Goal: Transaction & Acquisition: Purchase product/service

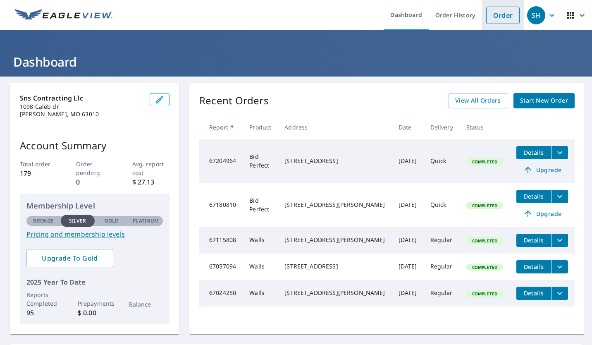
click at [499, 20] on link "Order" at bounding box center [504, 15] width 34 height 17
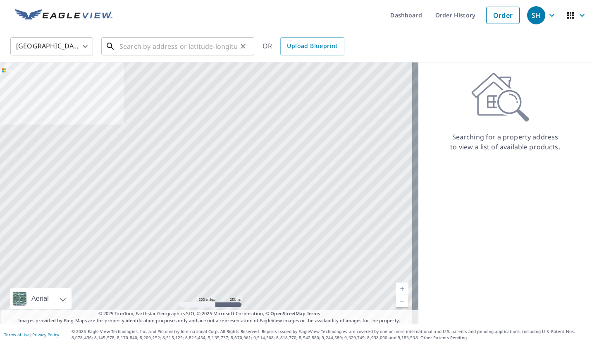
click at [169, 47] on input "text" at bounding box center [179, 46] width 118 height 23
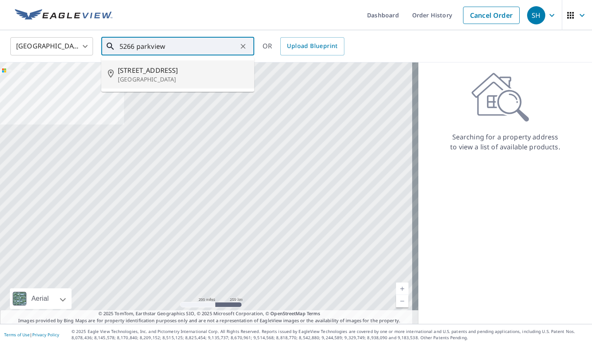
click at [149, 77] on p "[GEOGRAPHIC_DATA]" at bounding box center [183, 79] width 130 height 8
type input "[STREET_ADDRESS]"
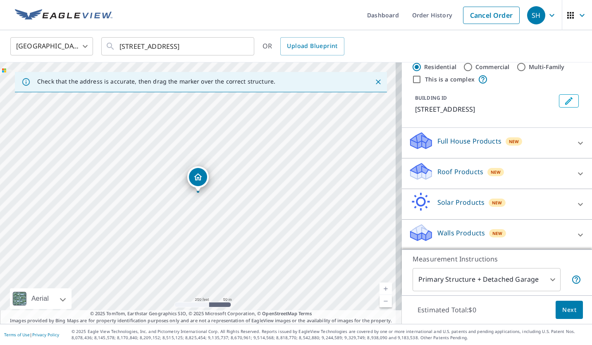
scroll to position [21, 0]
click at [578, 235] on icon at bounding box center [580, 234] width 5 height 3
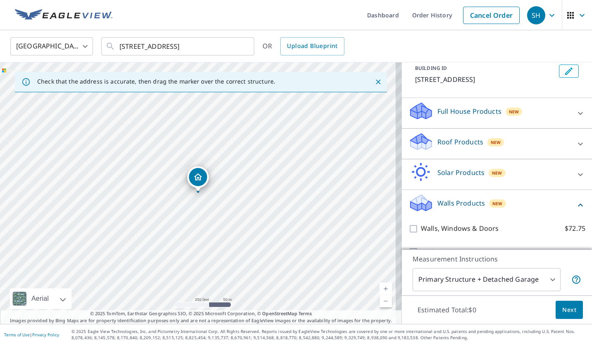
scroll to position [69, 0]
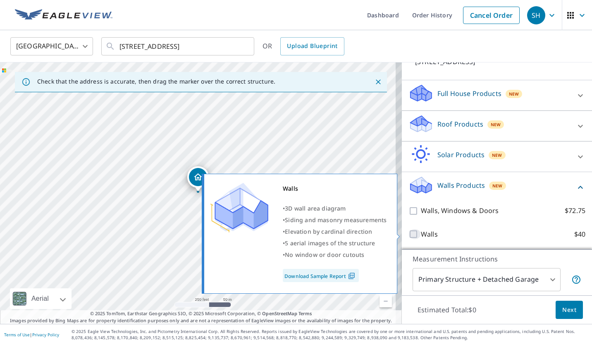
click at [409, 235] on input "Walls $40" at bounding box center [415, 234] width 12 height 10
checkbox input "true"
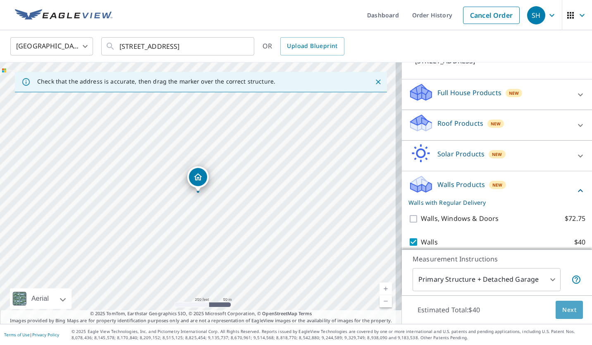
click at [567, 313] on span "Next" at bounding box center [570, 310] width 14 height 10
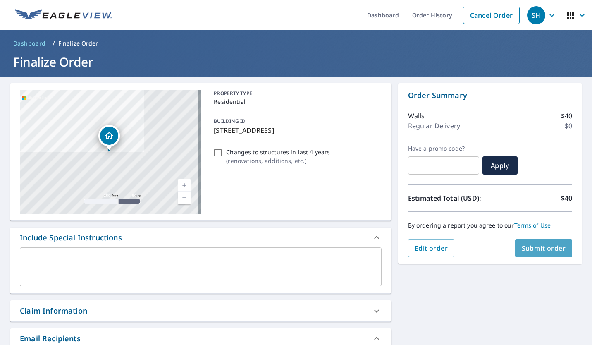
click at [536, 249] on span "Submit order" at bounding box center [544, 248] width 44 height 9
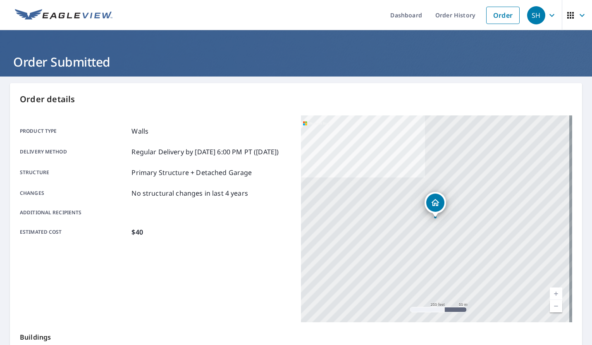
click at [304, 13] on ul "Dashboard Order History Order" at bounding box center [320, 15] width 407 height 30
